Goal: Transaction & Acquisition: Download file/media

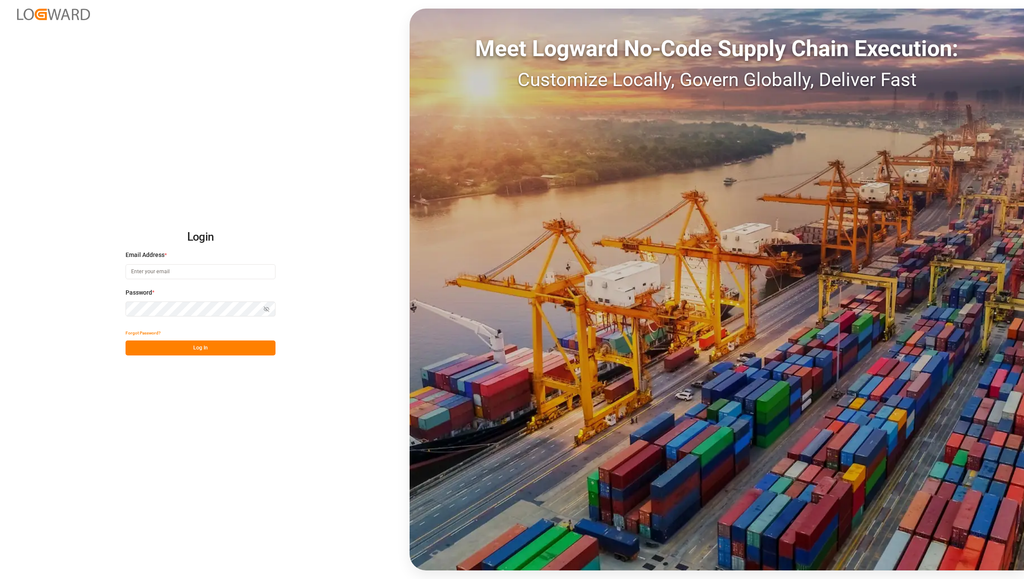
type input "[EMAIL_ADDRESS][DOMAIN_NAME]"
click at [218, 353] on button "Log In" at bounding box center [201, 348] width 150 height 15
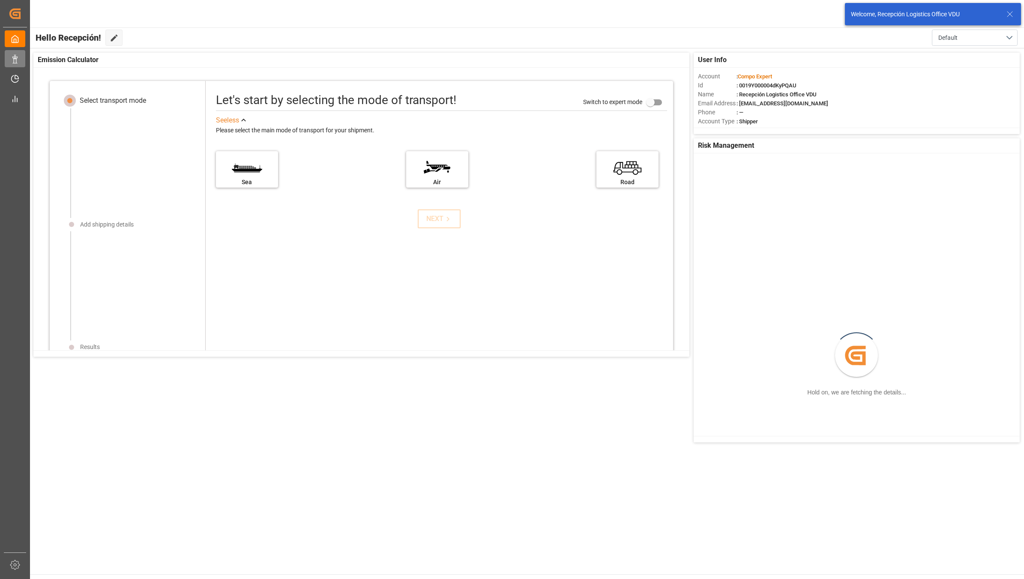
click at [13, 55] on icon at bounding box center [15, 59] width 9 height 9
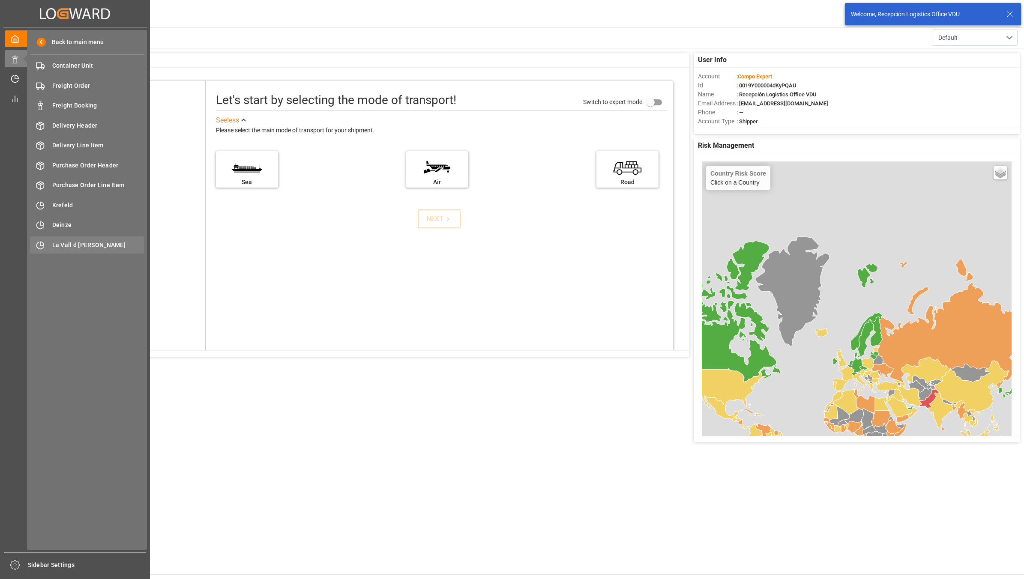
click at [77, 240] on div "La Vall d Uixo [GEOGRAPHIC_DATA]" at bounding box center [87, 244] width 114 height 17
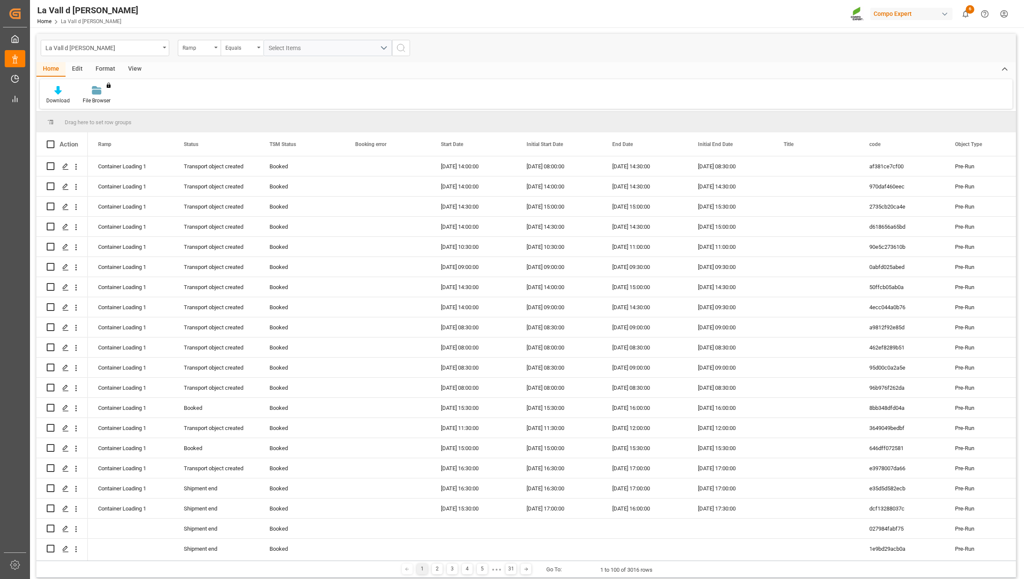
click at [140, 73] on div "View" at bounding box center [135, 69] width 26 height 15
click at [219, 48] on div "Ramp" at bounding box center [199, 48] width 43 height 16
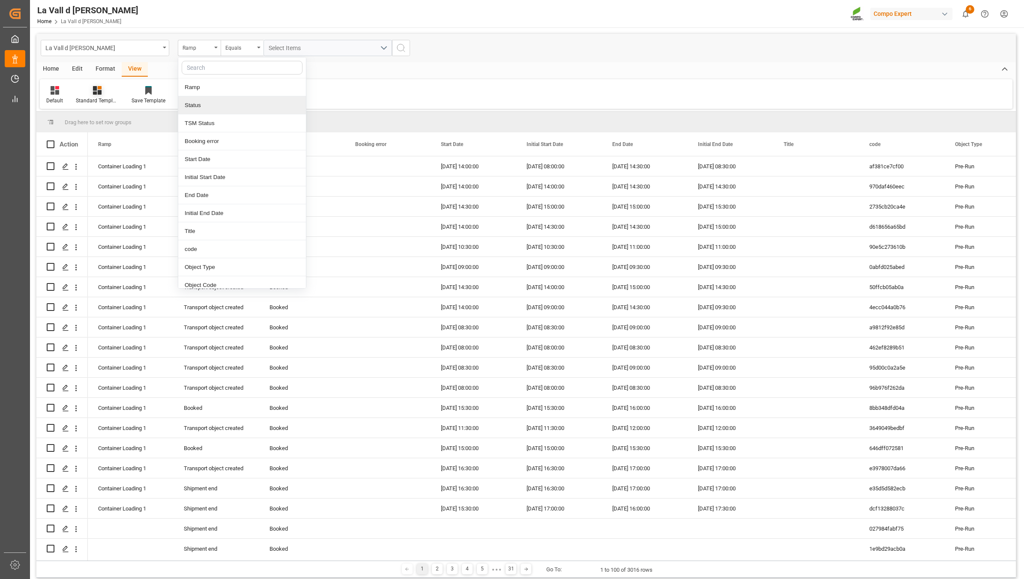
click at [113, 97] on div "Standard Templates" at bounding box center [97, 101] width 43 height 8
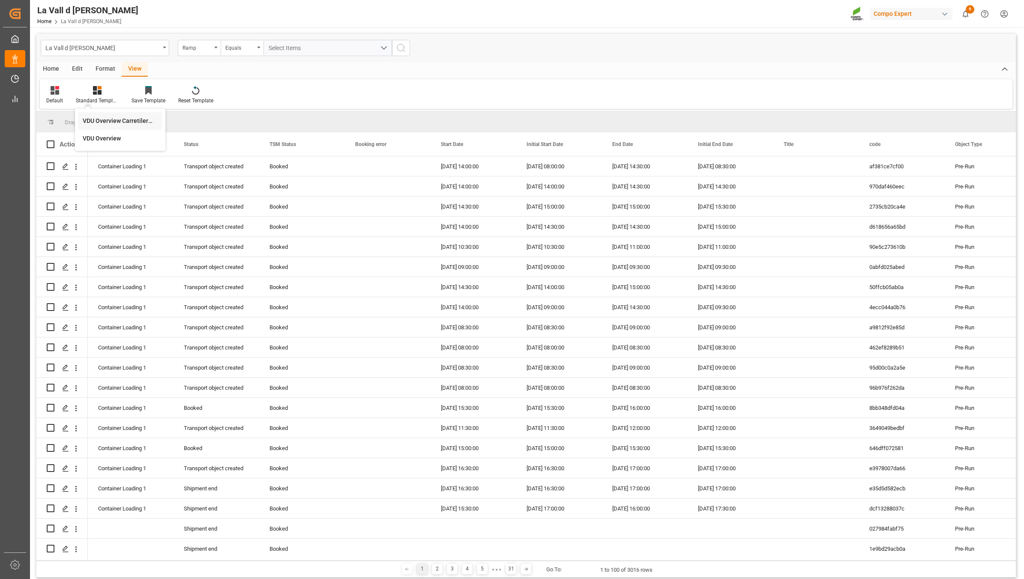
click at [121, 119] on div "VDU Overview Carretileros" at bounding box center [120, 121] width 75 height 9
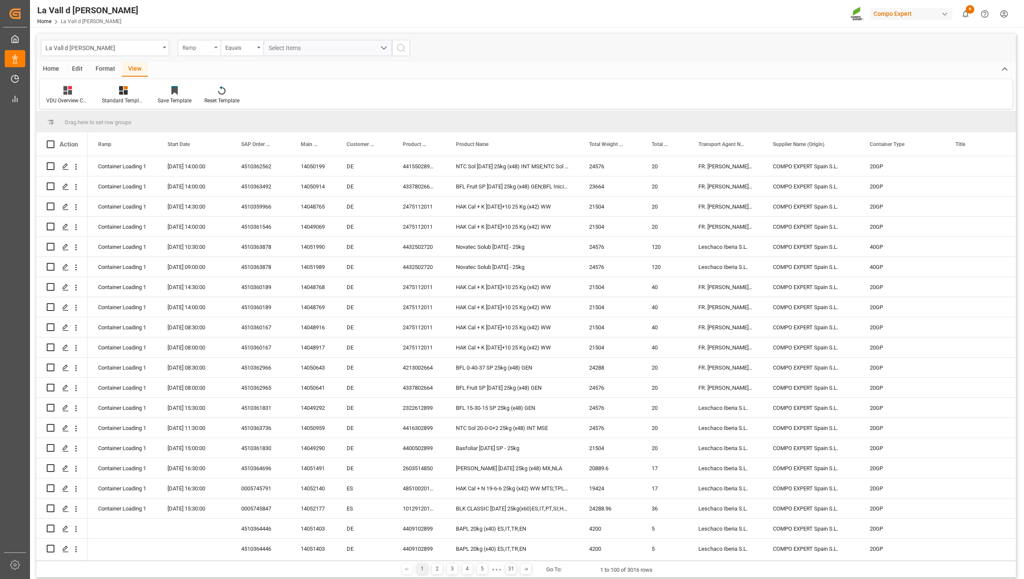
click at [208, 49] on div "Ramp" at bounding box center [197, 47] width 29 height 10
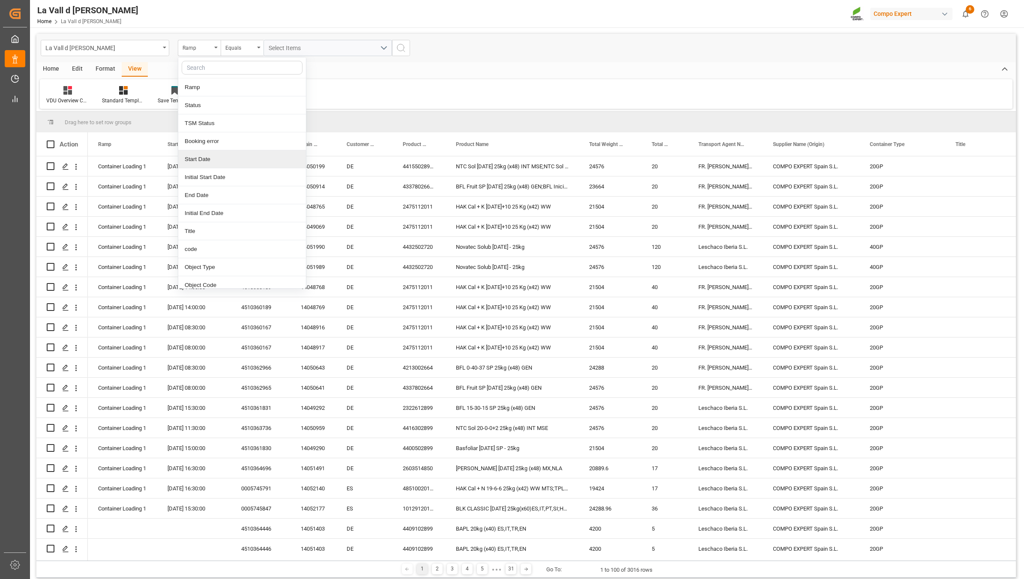
click at [213, 160] on div "Start Date" at bounding box center [242, 159] width 128 height 18
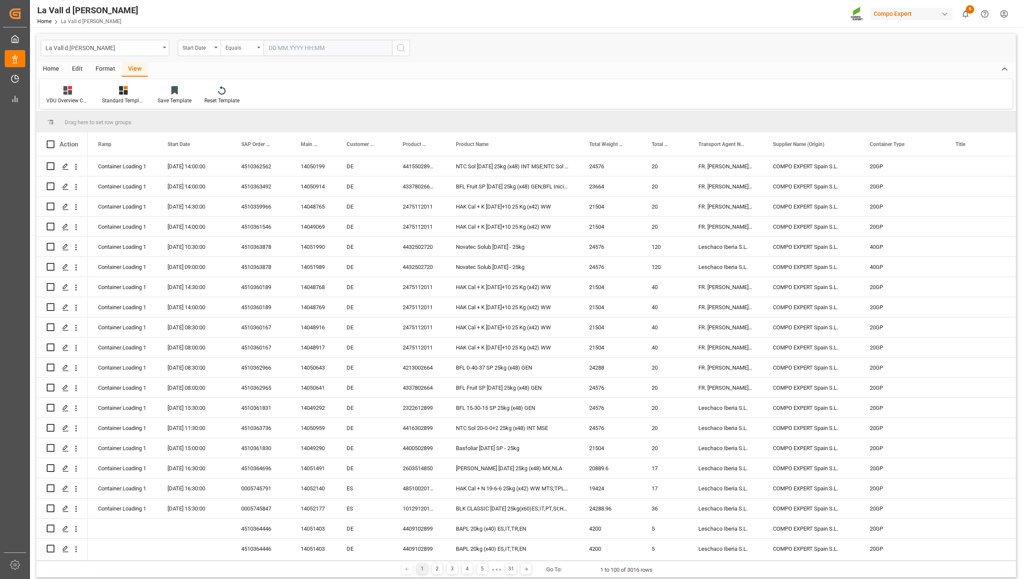
click at [245, 48] on div "Equals" at bounding box center [239, 47] width 29 height 10
click at [243, 162] on div "In range" at bounding box center [285, 159] width 128 height 18
click at [308, 49] on input "text" at bounding box center [295, 48] width 64 height 16
click at [275, 131] on span "15" at bounding box center [275, 133] width 6 height 6
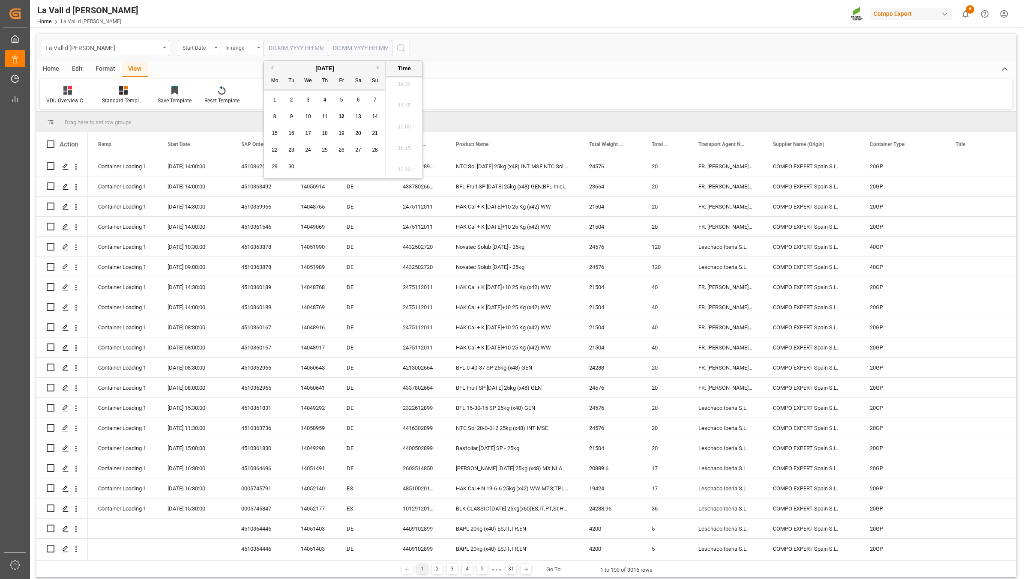
type input "[DATE] 00:00"
click at [343, 44] on input "text" at bounding box center [360, 48] width 64 height 16
click at [337, 137] on div "15" at bounding box center [339, 134] width 11 height 10
type input "[DATE] 00:00"
click at [399, 43] on icon "search button" at bounding box center [401, 48] width 10 height 10
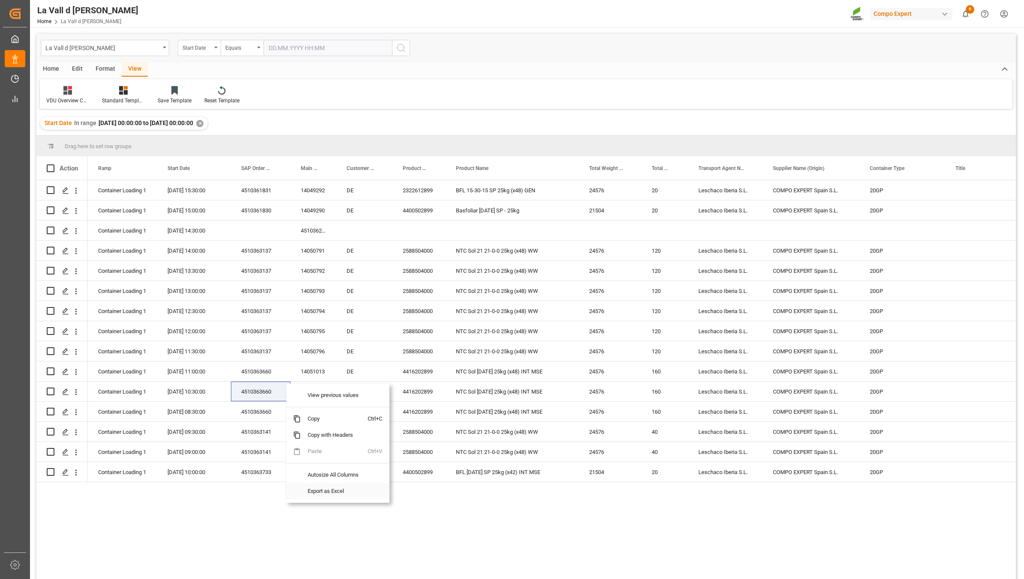
click at [329, 496] on span "Export as Excel" at bounding box center [334, 491] width 67 height 16
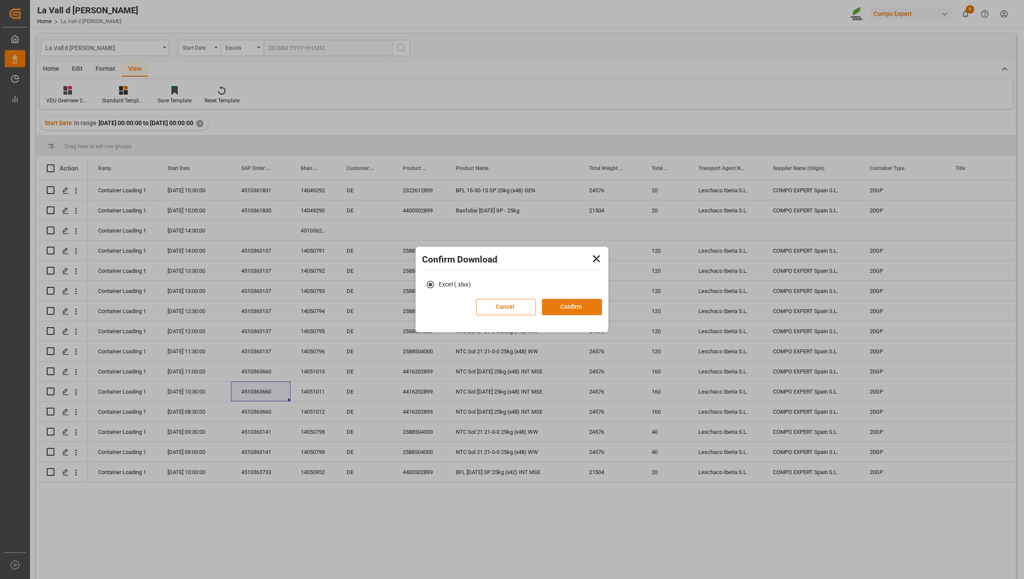
click at [587, 310] on button "Confirm" at bounding box center [572, 307] width 60 height 16
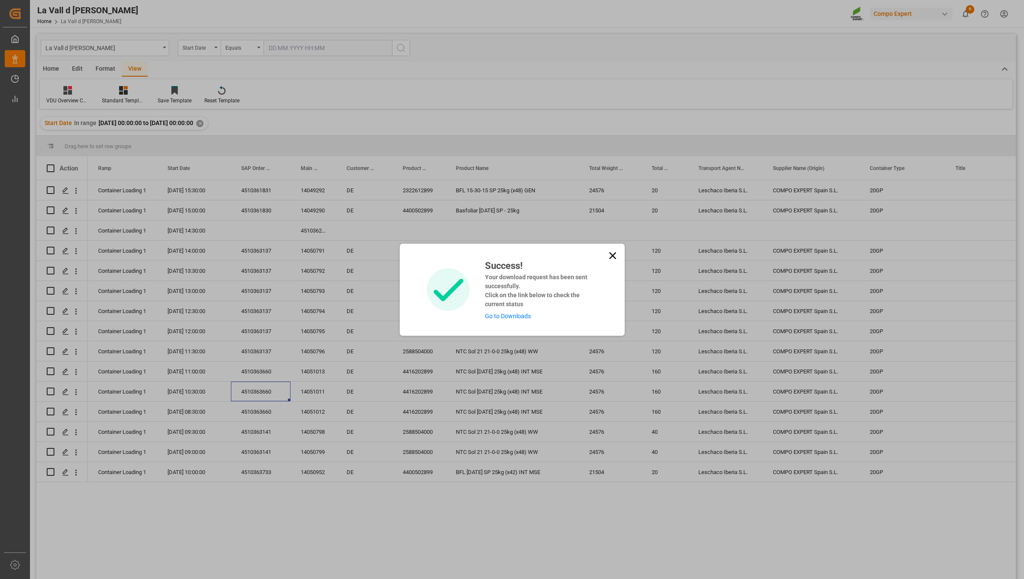
click at [511, 321] on div "Success! Your download request has been sent successfully. Click on the link be…" at bounding box center [512, 290] width 225 height 92
click at [511, 313] on link "Go to Downloads" at bounding box center [508, 316] width 46 height 7
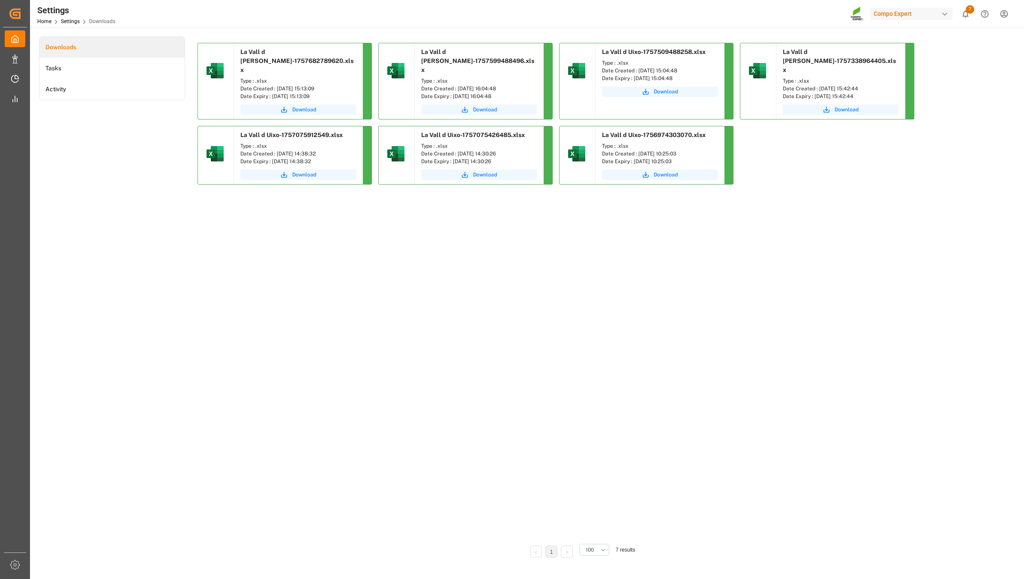
click at [283, 106] on icon "submit" at bounding box center [284, 110] width 8 height 8
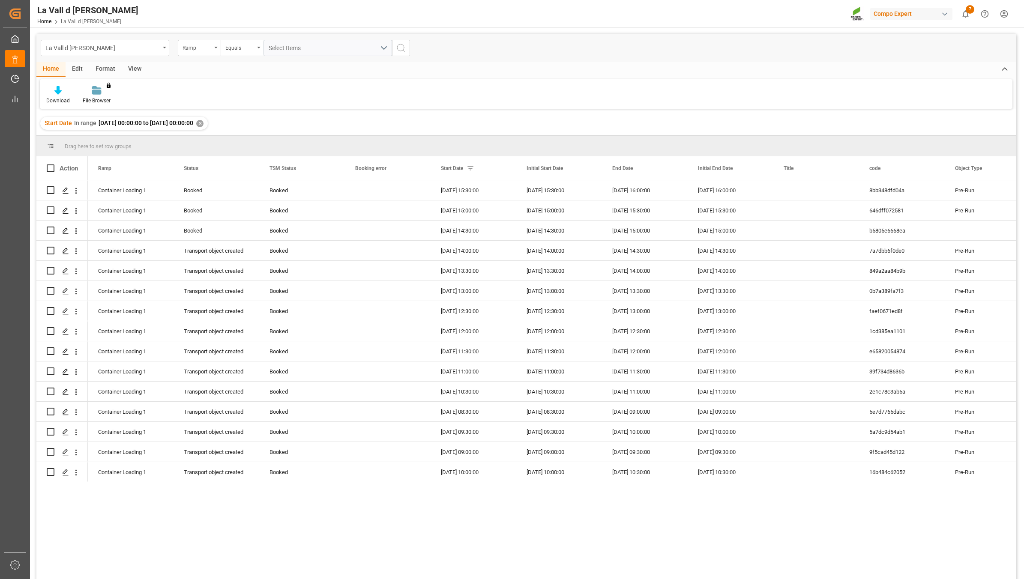
drag, startPoint x: 299, startPoint y: 111, endPoint x: 299, endPoint y: 167, distance: 56.6
click at [299, 167] on div "La Vall d [PERSON_NAME] Equals Select Items Home Edit Format View Download File…" at bounding box center [525, 318] width 979 height 568
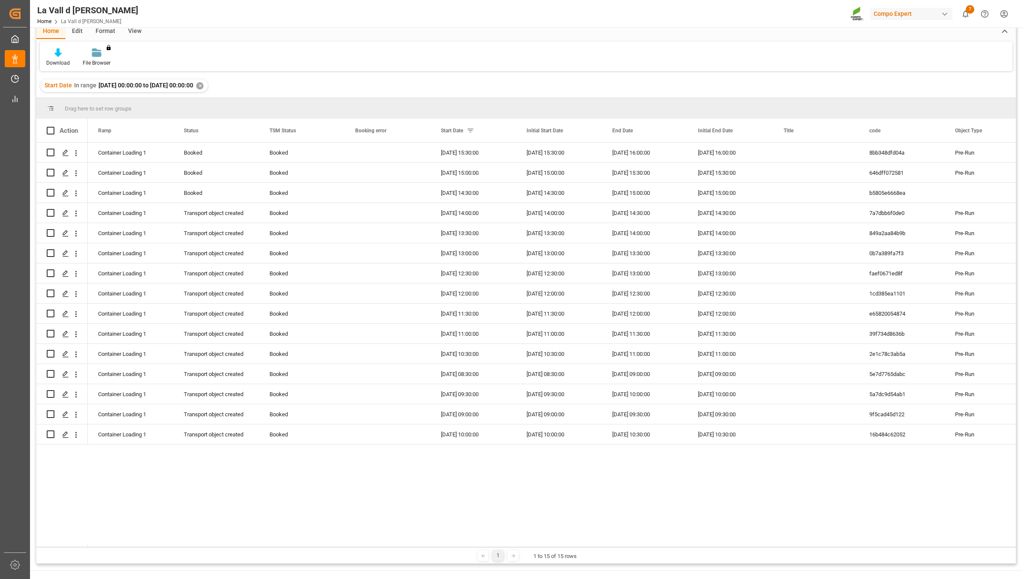
scroll to position [54, 0]
